Goal: Information Seeking & Learning: Learn about a topic

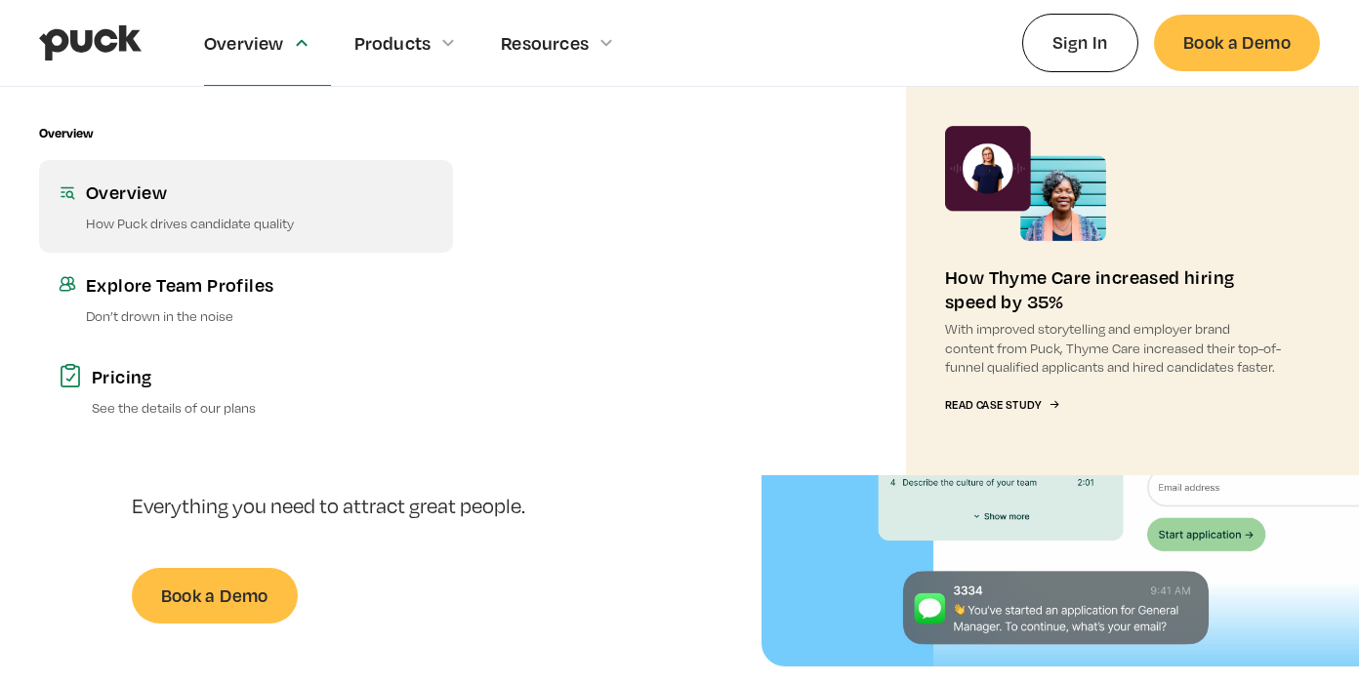
click at [141, 203] on div "Overview" at bounding box center [259, 192] width 347 height 24
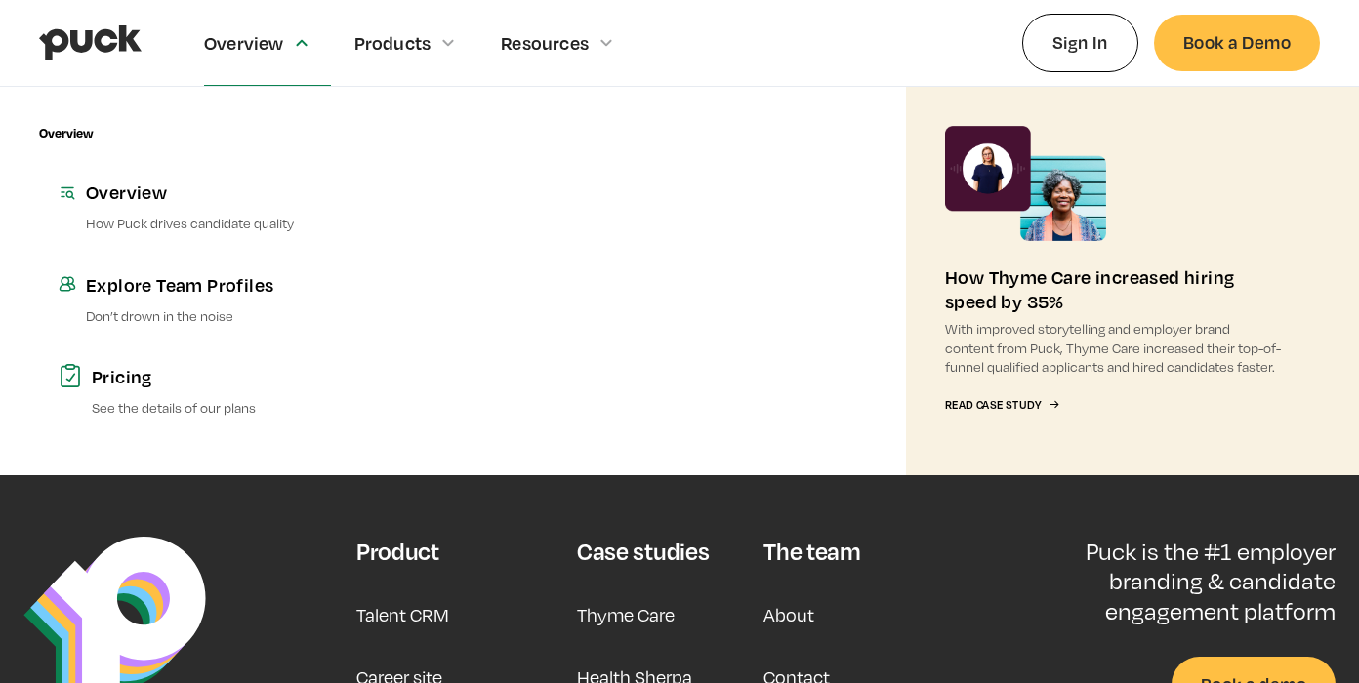
scroll to position [2839, 0]
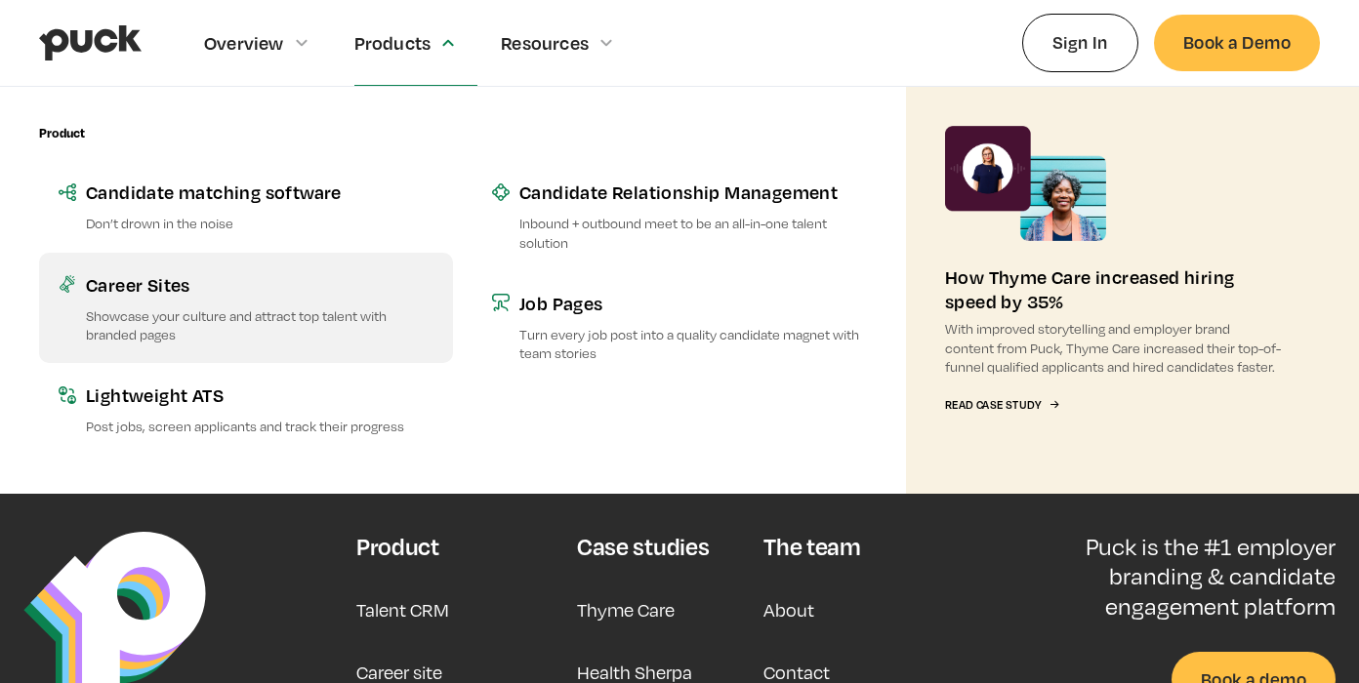
click at [159, 295] on div "Career Sites" at bounding box center [259, 284] width 347 height 24
